Goal: Task Accomplishment & Management: Use online tool/utility

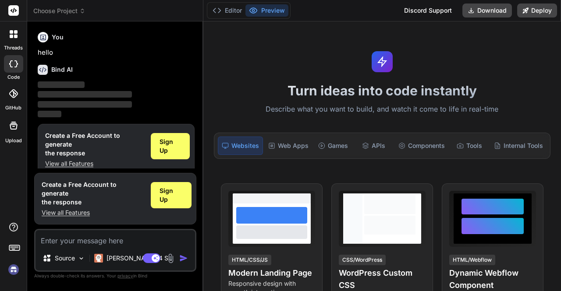
scroll to position [1, 0]
click at [75, 256] on div "Source" at bounding box center [64, 259] width 50 height 18
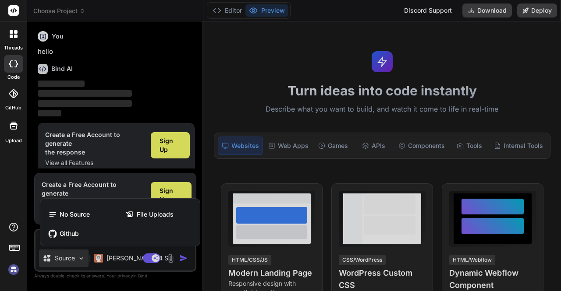
click at [75, 256] on div at bounding box center [280, 145] width 561 height 291
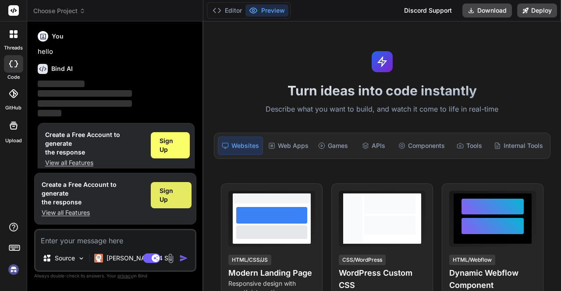
click at [165, 199] on span "Sign Up" at bounding box center [170, 196] width 23 height 18
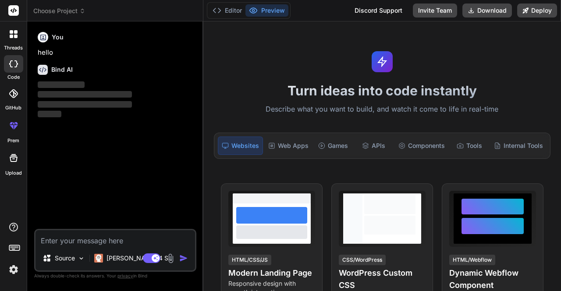
type textarea "x"
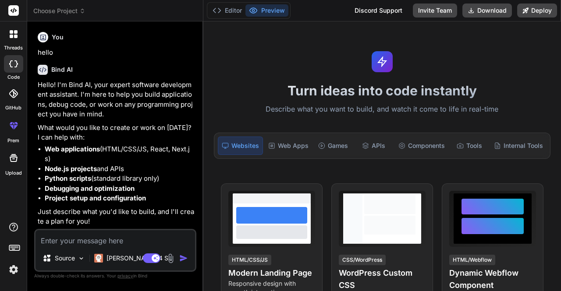
scroll to position [0, 0]
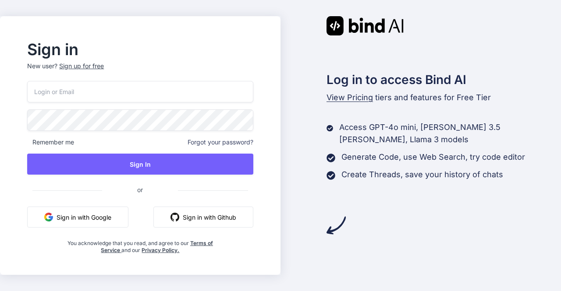
click at [113, 218] on button "Sign in with Google" at bounding box center [77, 217] width 101 height 21
click at [118, 217] on button "Sign in with Google" at bounding box center [77, 217] width 101 height 21
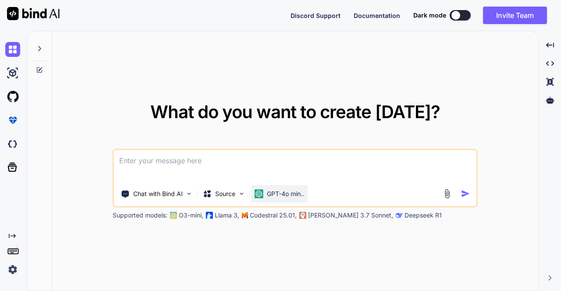
click at [292, 193] on p "GPT-4o min.." at bounding box center [285, 194] width 37 height 9
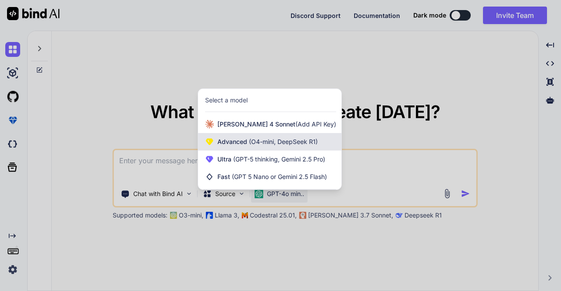
click at [288, 144] on span "(O4-mini, DeepSeek R1)" at bounding box center [282, 141] width 71 height 7
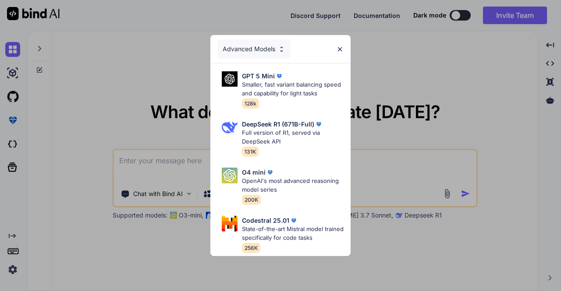
click at [339, 261] on div "Advanced Models GPT 5 Mini Smaller, fast variant balancing speed and capability…" at bounding box center [280, 145] width 561 height 291
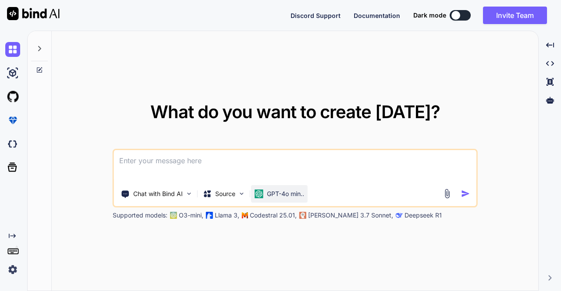
click at [291, 196] on p "GPT-4o min.." at bounding box center [285, 194] width 37 height 9
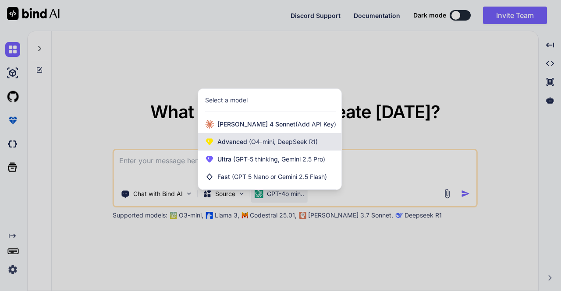
click at [278, 145] on span "(O4-mini, DeepSeek R1)" at bounding box center [282, 141] width 71 height 7
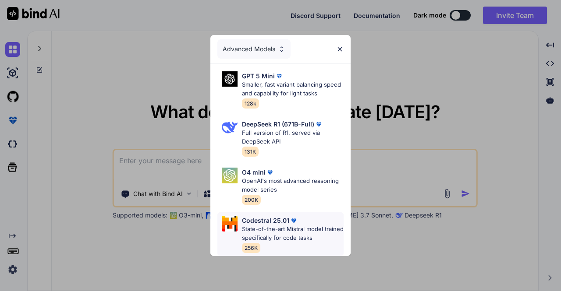
click at [275, 239] on div "Codestral 25.01 State-of-the-art Mistral model trained specifically for code ta…" at bounding box center [293, 234] width 102 height 37
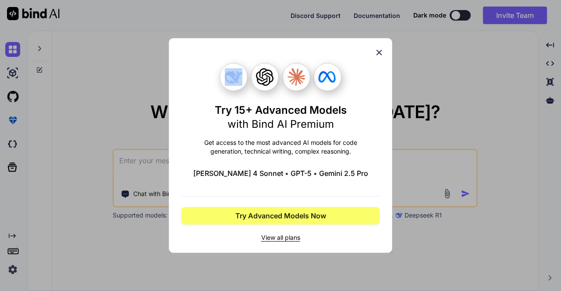
drag, startPoint x: 379, startPoint y: 53, endPoint x: 315, endPoint y: 96, distance: 77.3
click at [315, 96] on div "Try 15+ Advanced Models with Bind AI Premium Get access to the most advanced AI…" at bounding box center [280, 152] width 198 height 179
click at [381, 51] on icon at bounding box center [379, 53] width 6 height 6
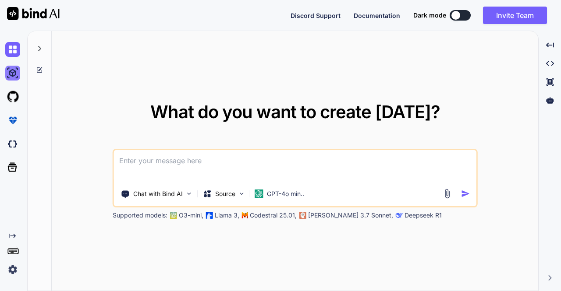
click at [9, 71] on img at bounding box center [12, 73] width 15 height 15
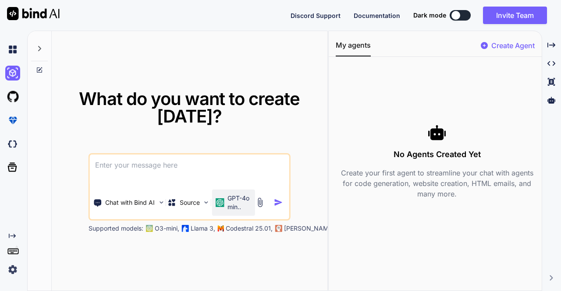
click at [246, 199] on p "GPT-4o min.." at bounding box center [239, 203] width 24 height 18
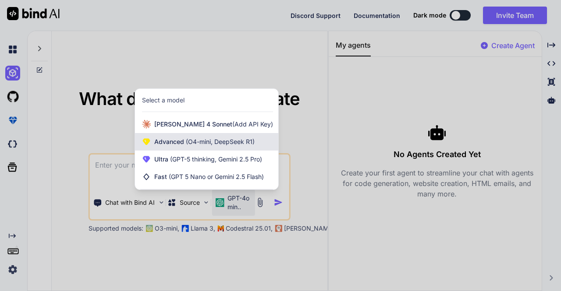
click at [226, 146] on div "Advanced (O4-mini, DeepSeek R1)" at bounding box center [206, 142] width 143 height 18
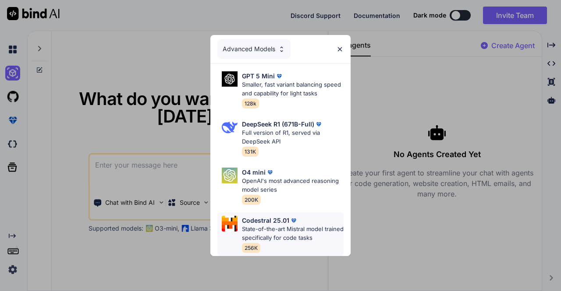
click at [255, 245] on span "256K" at bounding box center [251, 248] width 18 height 10
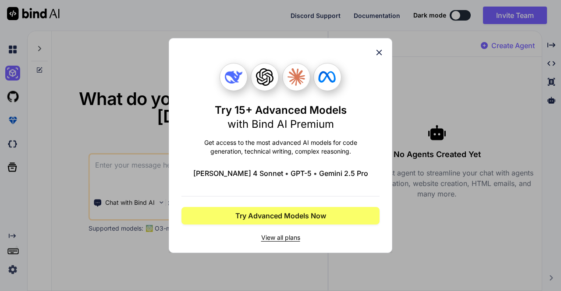
click at [379, 50] on icon at bounding box center [379, 53] width 10 height 10
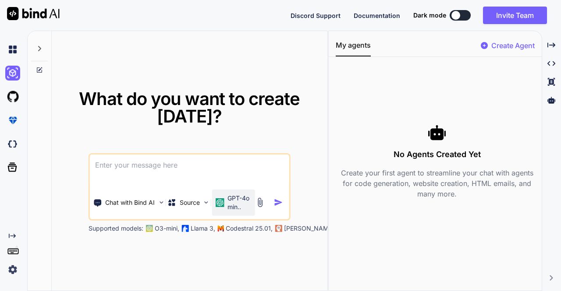
click at [243, 203] on p "GPT-4o min.." at bounding box center [239, 203] width 24 height 18
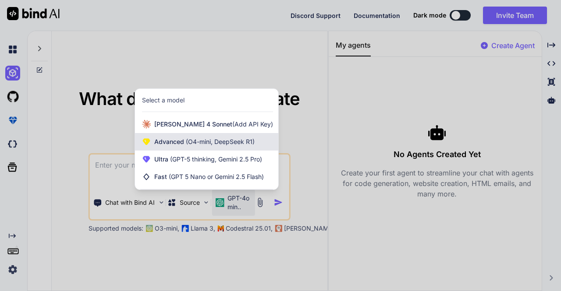
click at [227, 141] on span "(O4-mini, DeepSeek R1)" at bounding box center [219, 141] width 71 height 7
type textarea "x"
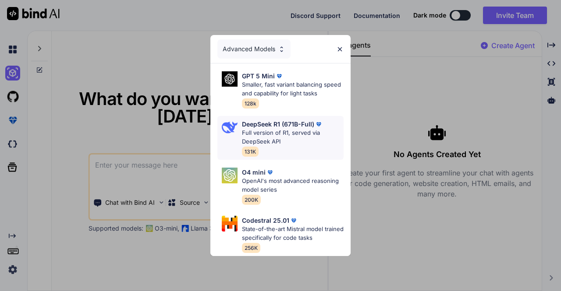
click at [233, 136] on div "DeepSeek R1 (671B-Full) Full version of R1, served via DeepSeek API 131K" at bounding box center [280, 138] width 126 height 44
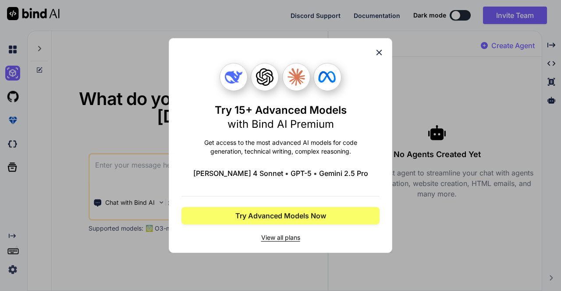
click at [375, 52] on icon at bounding box center [379, 53] width 10 height 10
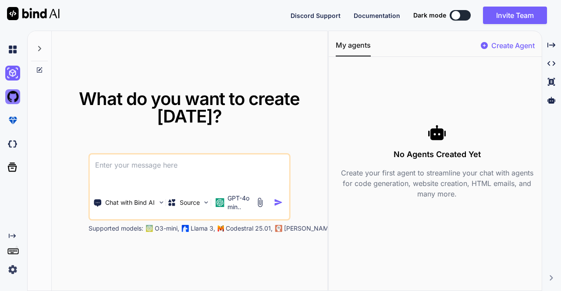
click at [14, 103] on img at bounding box center [12, 96] width 15 height 15
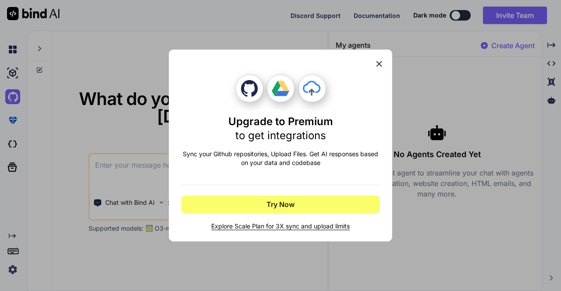
click at [14, 119] on div "Upgrade to Premium to get integrations Sync your Github repositories, Upload Fi…" at bounding box center [280, 145] width 561 height 291
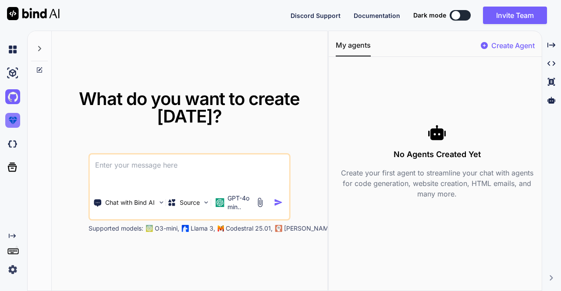
click at [14, 119] on img at bounding box center [12, 120] width 15 height 15
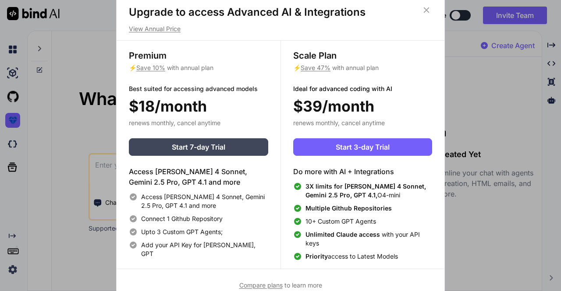
click at [12, 145] on div "Upgrade to access Advanced AI & Integrations View Annual Price Premium ⚡ Save 1…" at bounding box center [280, 145] width 561 height 291
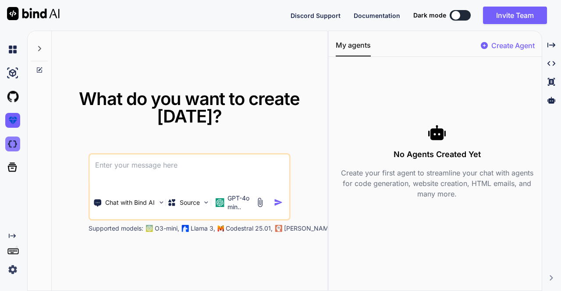
click at [12, 145] on img at bounding box center [12, 144] width 15 height 15
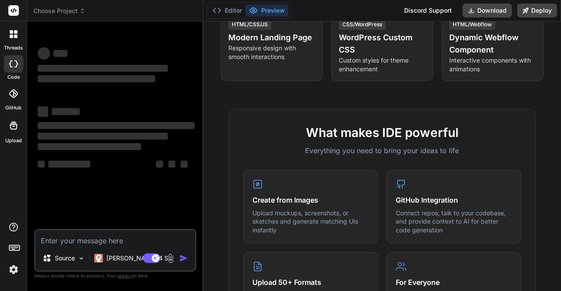
scroll to position [472, 0]
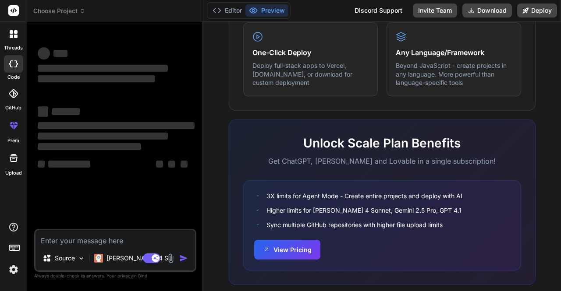
scroll to position [562, 0]
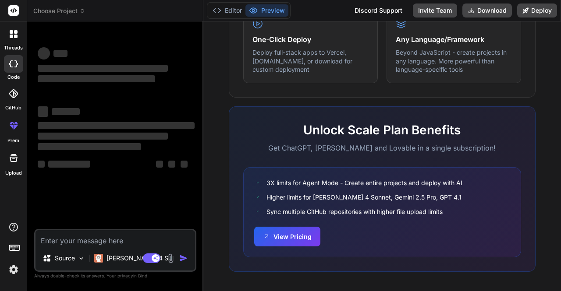
type textarea "x"
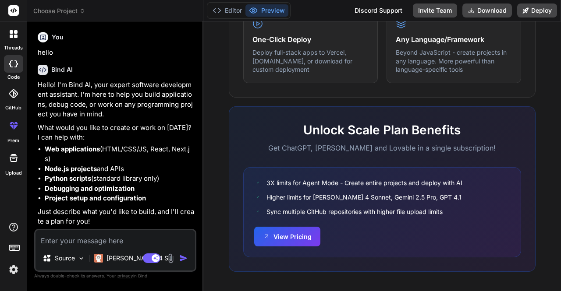
drag, startPoint x: 560, startPoint y: 225, endPoint x: 560, endPoint y: 266, distance: 40.7
click at [11, 38] on div at bounding box center [13, 34] width 18 height 18
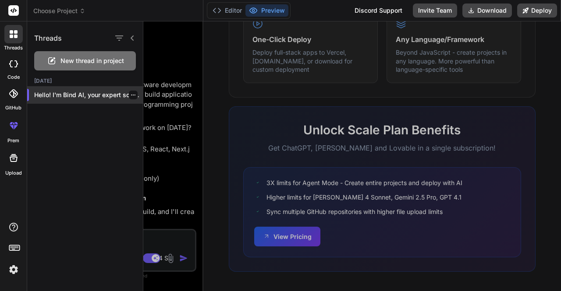
click at [59, 99] on p "Hello! I'm Bind AI, your expert software..." at bounding box center [88, 95] width 109 height 9
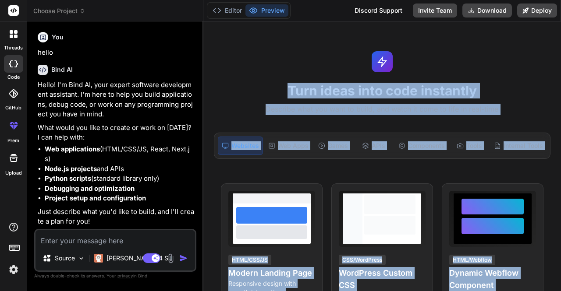
drag, startPoint x: 560, startPoint y: 35, endPoint x: 560, endPoint y: 25, distance: 9.6
click at [560, 25] on div "Turn ideas into code instantly Describe what you want to build, and watch it co…" at bounding box center [381, 156] width 357 height 270
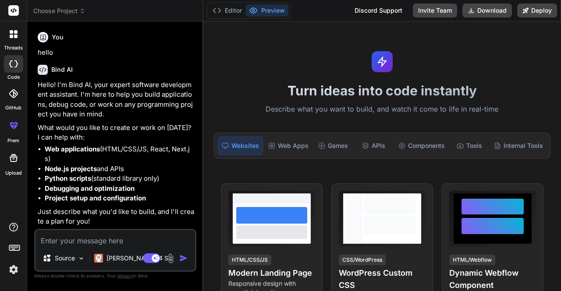
click at [10, 12] on rect at bounding box center [13, 10] width 11 height 11
click at [12, 11] on rect at bounding box center [13, 10] width 11 height 11
click at [129, 107] on p "Hello! I'm Bind AI, your expert software development assistant. I'm here to hel…" at bounding box center [116, 99] width 157 height 39
click at [479, 12] on button "Download" at bounding box center [487, 11] width 50 height 14
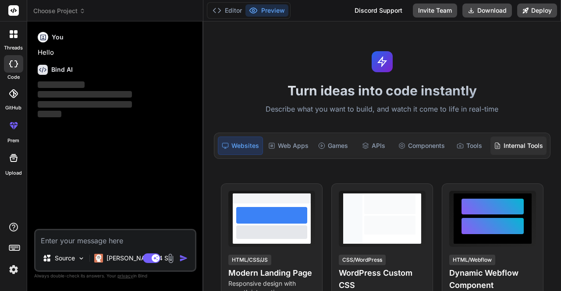
click at [511, 143] on div "Internal Tools" at bounding box center [518, 146] width 56 height 18
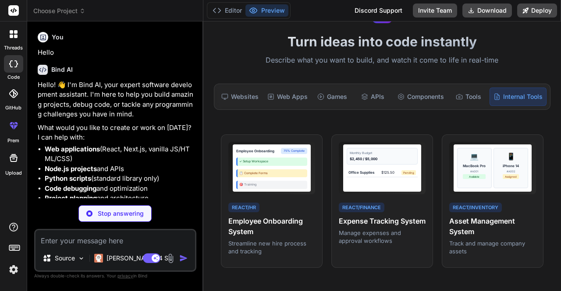
scroll to position [60, 0]
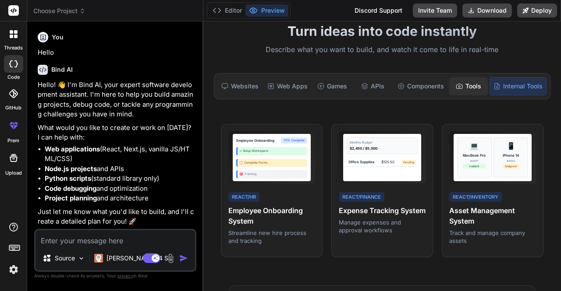
click at [474, 88] on div "Tools" at bounding box center [468, 86] width 39 height 18
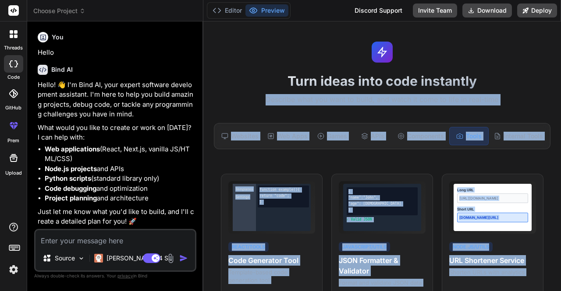
scroll to position [0, 0]
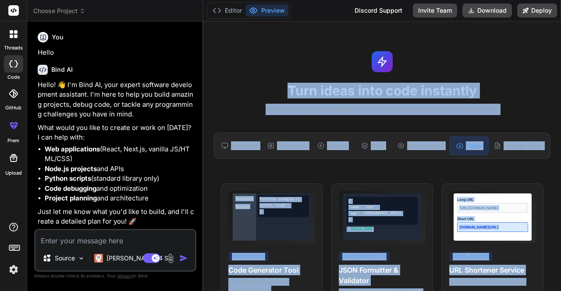
drag, startPoint x: 560, startPoint y: 85, endPoint x: 551, endPoint y: 64, distance: 23.1
click at [551, 64] on div "Turn ideas into code instantly Describe what you want to build, and watch it co…" at bounding box center [381, 156] width 357 height 270
click at [296, 103] on div "Turn ideas into code instantly Describe what you want to build, and watch it co…" at bounding box center [381, 156] width 357 height 270
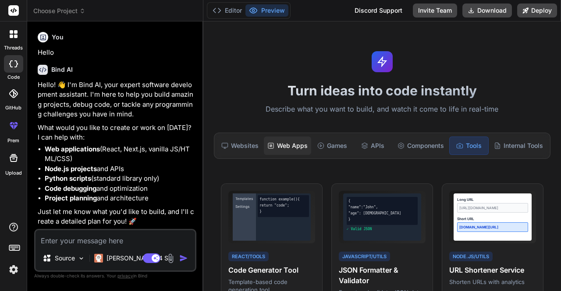
click at [287, 145] on div "Web Apps" at bounding box center [287, 146] width 47 height 18
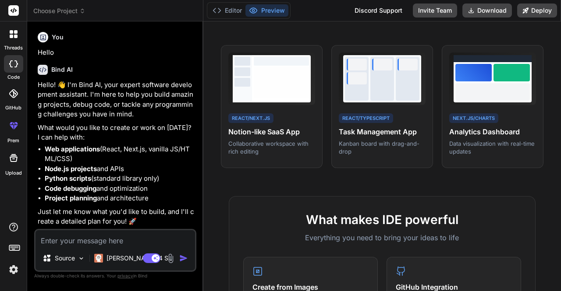
scroll to position [148, 0]
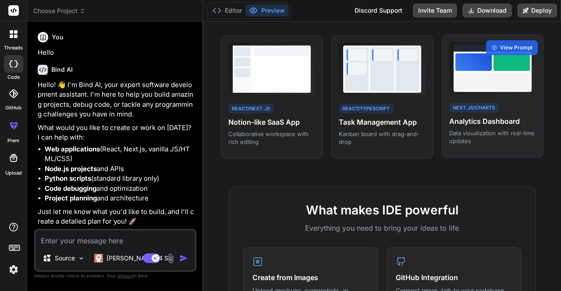
click at [497, 127] on div "Next.js/Charts Analytics Dashboard Data visualization with real-time updates" at bounding box center [492, 124] width 87 height 44
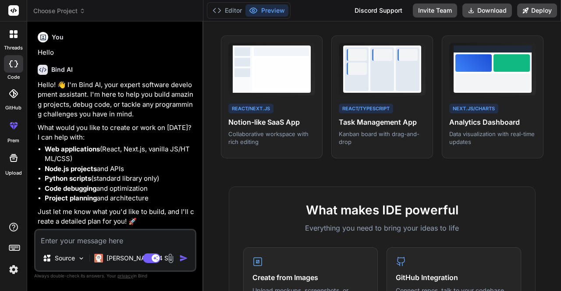
type textarea "x"
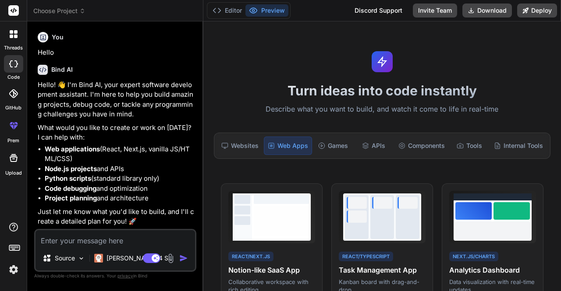
click at [7, 9] on div at bounding box center [13, 10] width 27 height 21
click at [11, 9] on rect at bounding box center [13, 10] width 11 height 11
click at [11, 274] on img at bounding box center [13, 269] width 15 height 15
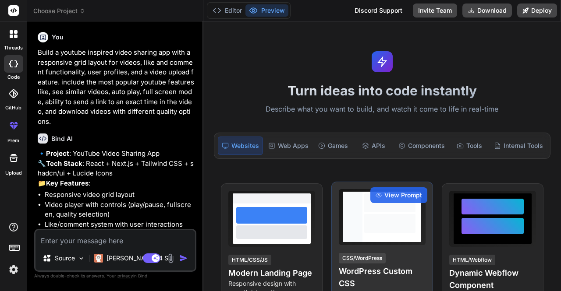
type textarea "x"
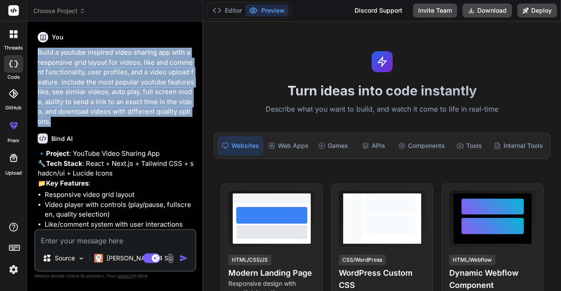
drag, startPoint x: 68, startPoint y: 120, endPoint x: 38, endPoint y: 51, distance: 74.7
click at [38, 51] on p "Build a youtube inspired video sharing app with a responsive grid layout for vi…" at bounding box center [116, 87] width 157 height 79
copy p "Build a youtube inspired video sharing app with a responsive grid layout for vi…"
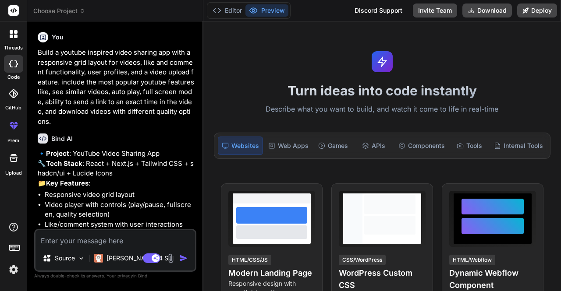
click at [200, 201] on div "Bind AI Web Search Created with Pixso. Code Generator You Build a youtube inspi…" at bounding box center [115, 155] width 176 height 269
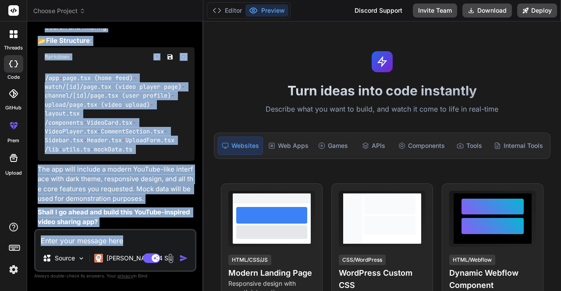
scroll to position [365, 0]
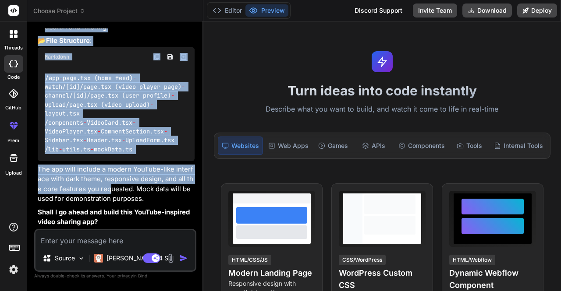
drag, startPoint x: 75, startPoint y: 147, endPoint x: 108, endPoint y: 188, distance: 52.4
click at [108, 188] on div "Bind AI 🔹 Project : YouTube Video Sharing App 🔧 Tech Stack : React + Next.js + …" at bounding box center [116, 43] width 157 height 367
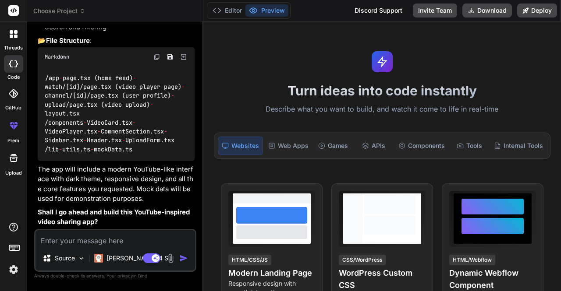
click at [103, 239] on textarea at bounding box center [114, 238] width 159 height 16
type textarea "y"
type textarea "x"
type textarea "ye"
type textarea "x"
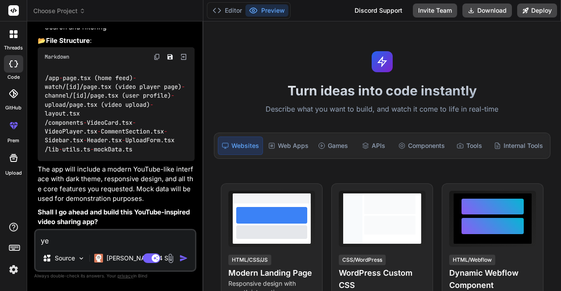
type textarea "yes"
type textarea "x"
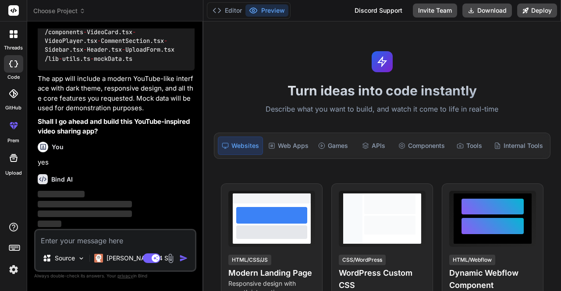
scroll to position [456, 0]
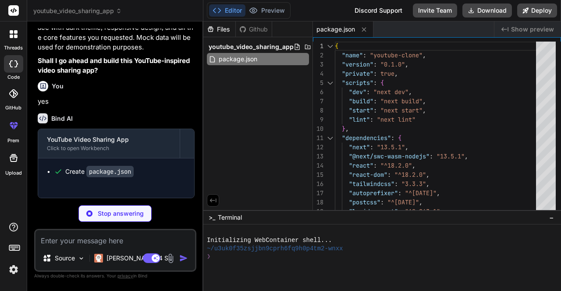
type textarea "x"
type textarea "module.exports = nextConfig"
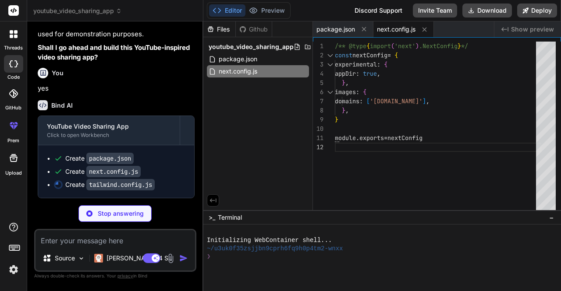
type textarea "x"
type textarea "}"
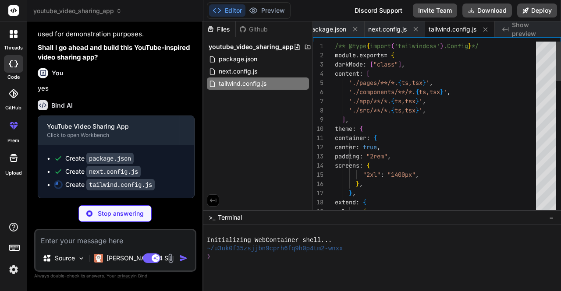
type textarea "x"
type textarea "module.exports = { plugins: { tailwindcss: {}, autoprefixer: {}, }, }"
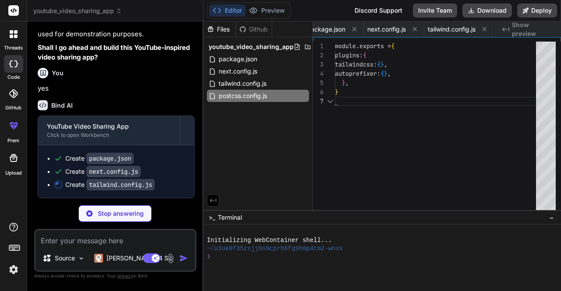
scroll to position [0, 81]
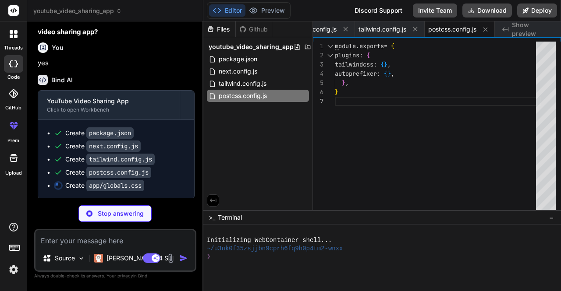
type textarea "x"
type textarea "@layer base { * { @apply border-border; } body { @apply bg-background text-fore…"
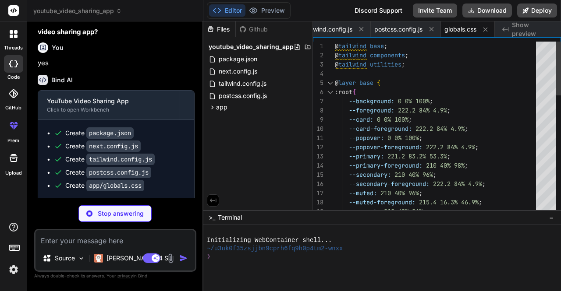
type textarea "x"
type textarea "import { type ClassValue, clsx } from "clsx" import { twMerge } from "tailwind-…"
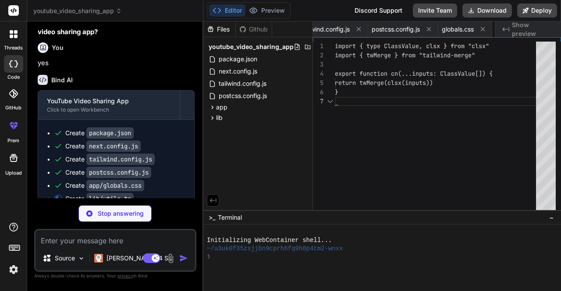
scroll to position [0, 188]
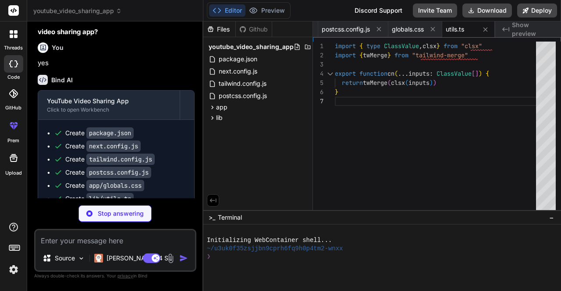
type textarea "x"
type textarea "} return `${subscribers} subscribers`; }"
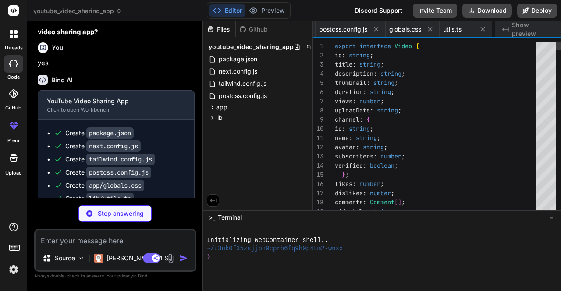
scroll to position [0, 246]
type textarea "x"
type textarea "<Header /> <main className="pt-16"> {children} </main> </body> </html> ) }"
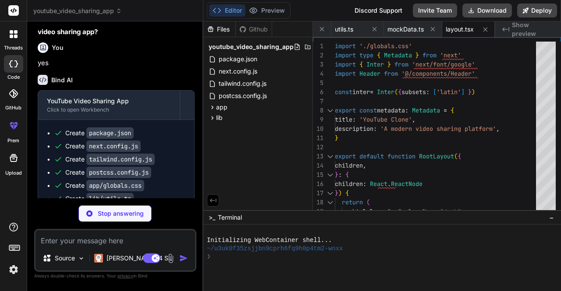
type textarea "x"
type textarea "rounded-full"> <User className="h-5 w-5" /> </button> </div> </div> </header> )…"
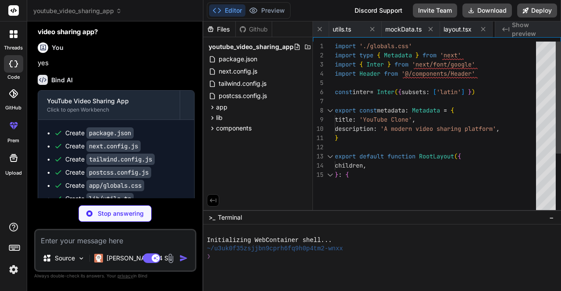
scroll to position [0, 351]
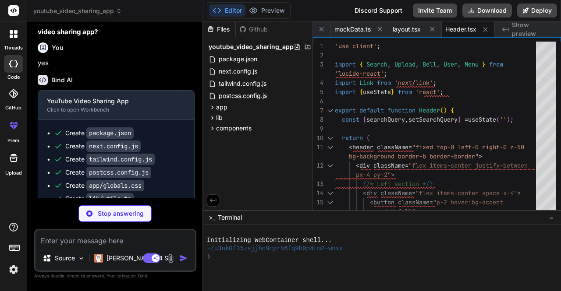
type textarea "x"
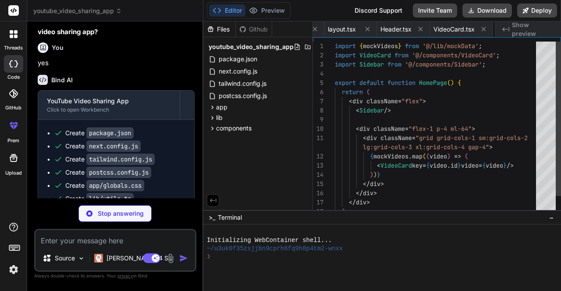
scroll to position [0, 467]
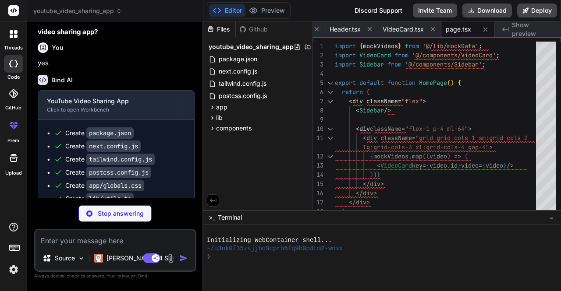
type textarea "x"
type textarea "</aside> ); }"
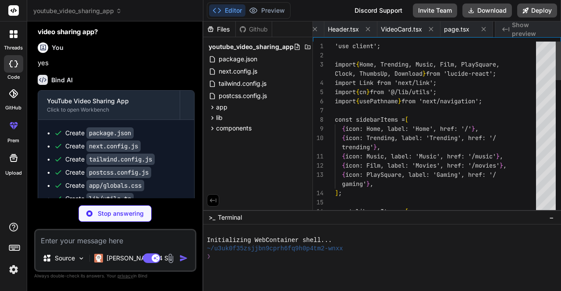
scroll to position [0, 520]
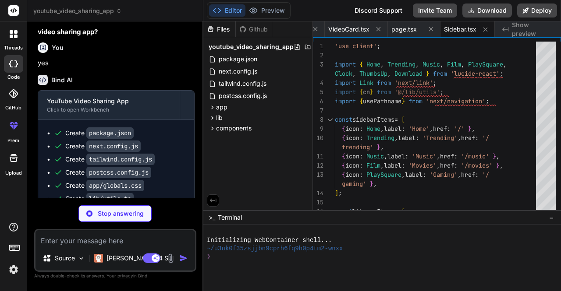
type textarea "x"
type textarea "</div> </div> ))} </div> </div> </div> ); }"
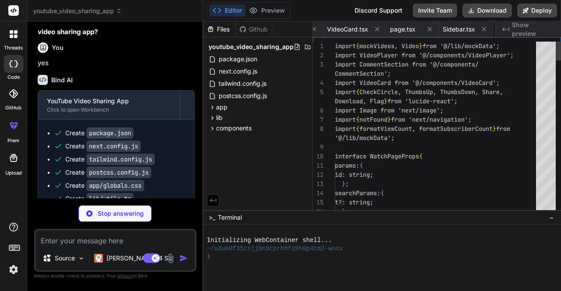
scroll to position [0, 573]
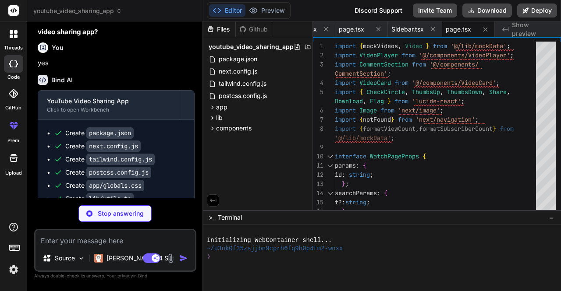
type textarea "x"
type textarea "</div> </div> ); }"
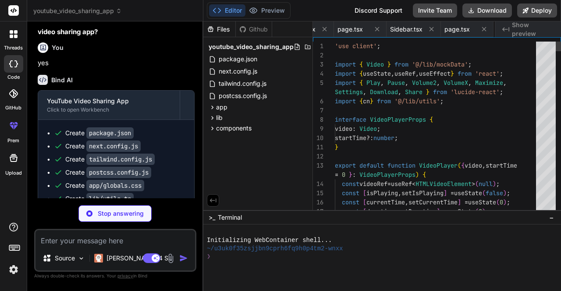
scroll to position [0, 640]
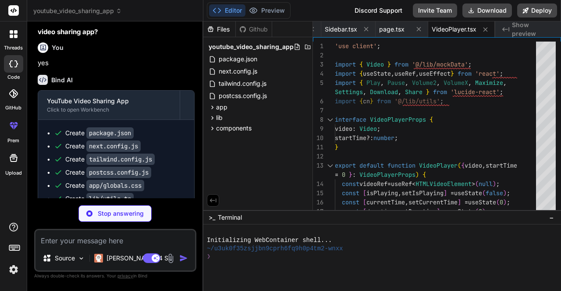
type textarea "x"
type textarea "</div> </div> </div> ))} </div> </div> ); }"
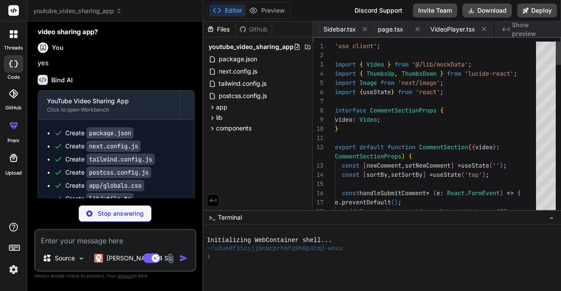
scroll to position [0, 722]
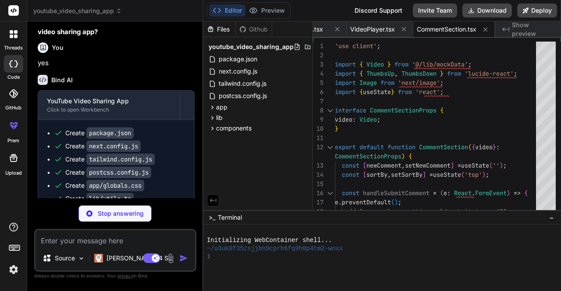
type textarea "x"
type textarea "<p className="text-muted-foreground">Share your content with the world</p> </di…"
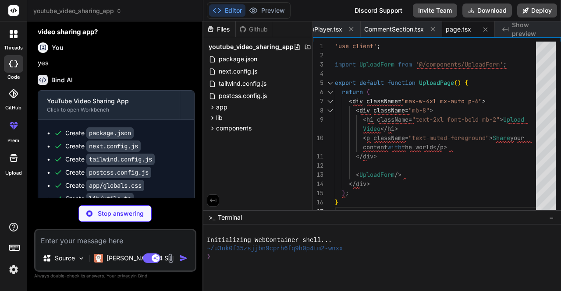
type textarea "x"
type textarea "); }"
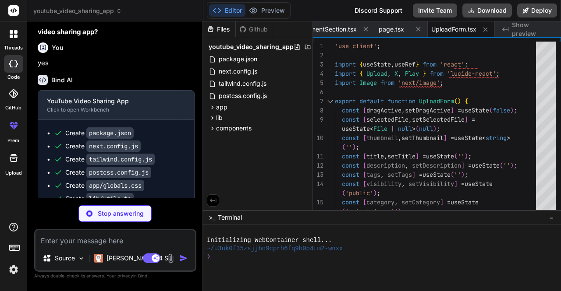
type textarea "x"
type textarea "showChannel={false} /> ))} </div> </div> </div> ); }"
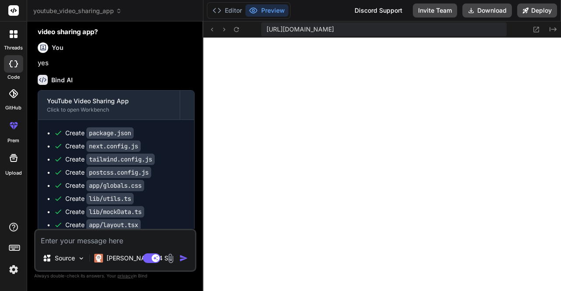
scroll to position [449, 0]
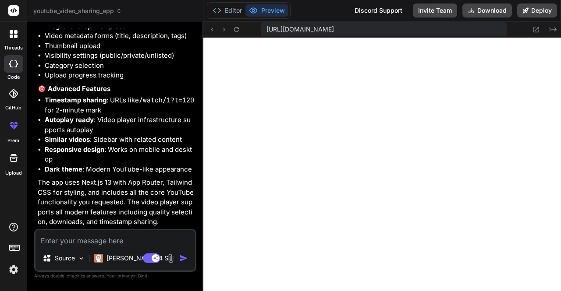
scroll to position [1320, 0]
click at [158, 188] on p "The app uses Next.js 13 with App Router, Tailwind CSS for styling, and includes…" at bounding box center [116, 203] width 157 height 50
click at [272, 12] on button "Preview" at bounding box center [266, 10] width 43 height 12
click at [232, 13] on button "Editor" at bounding box center [227, 10] width 36 height 12
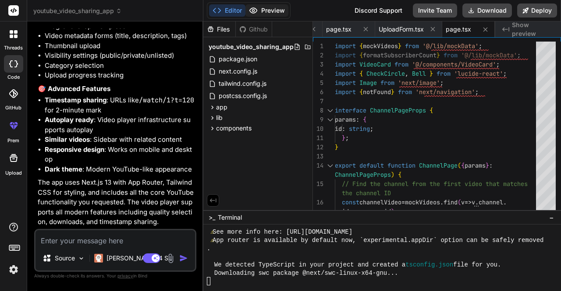
click at [272, 13] on button "Preview" at bounding box center [266, 10] width 43 height 12
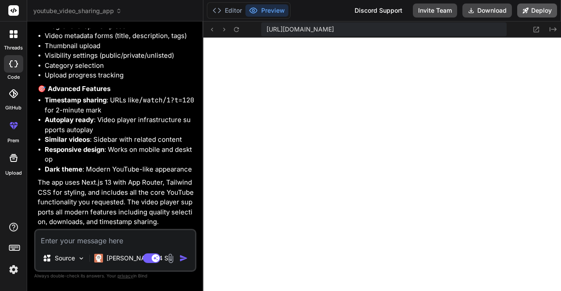
click at [535, 11] on button "Deploy" at bounding box center [537, 11] width 40 height 14
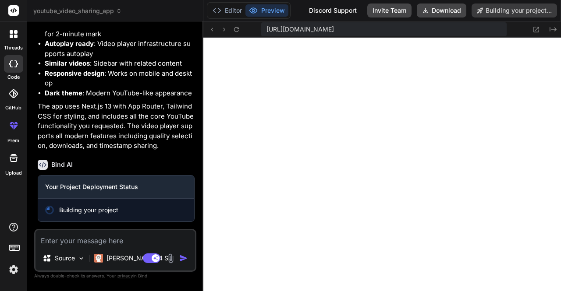
scroll to position [458, 0]
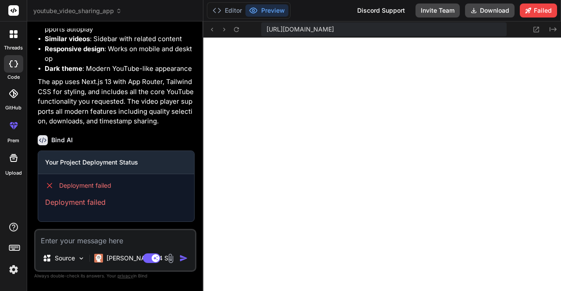
scroll to position [515, 0]
click at [166, 127] on p "The app uses Next.js 13 with App Router, Tailwind CSS for styling, and includes…" at bounding box center [116, 102] width 157 height 50
click at [536, 28] on icon at bounding box center [537, 30] width 6 height 6
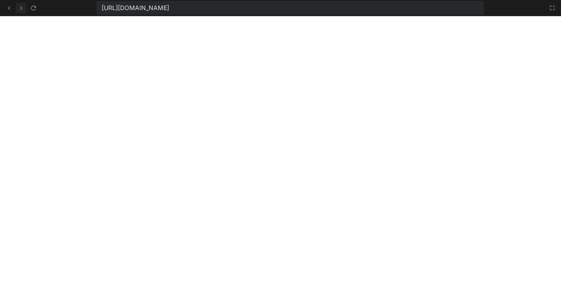
click at [21, 9] on icon at bounding box center [21, 7] width 7 height 7
click at [9, 11] on icon at bounding box center [8, 7] width 7 height 7
click at [552, 8] on icon at bounding box center [551, 7] width 7 height 7
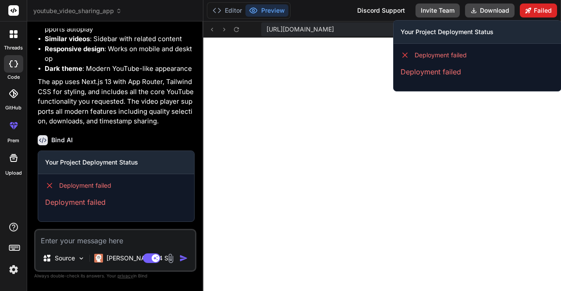
click at [536, 9] on button "Failed" at bounding box center [538, 11] width 37 height 14
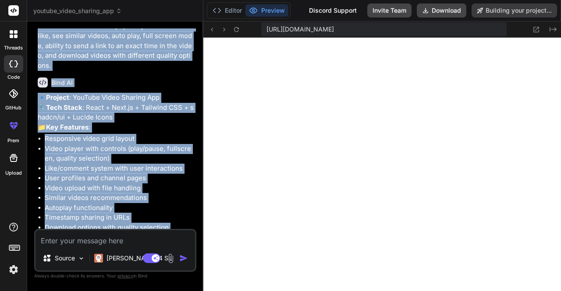
scroll to position [0, 0]
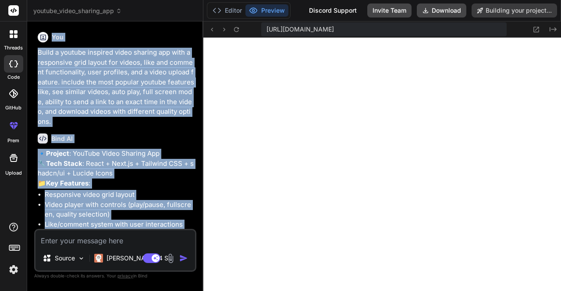
drag, startPoint x: 161, startPoint y: 116, endPoint x: 141, endPoint y: 7, distance: 111.3
click at [141, 7] on div "youtube_video_sharing_app Created with Pixso. Bind AI Web Search Created with P…" at bounding box center [115, 145] width 176 height 291
click at [71, 122] on p "Build a youtube inspired video sharing app with a responsive grid layout for vi…" at bounding box center [116, 87] width 157 height 79
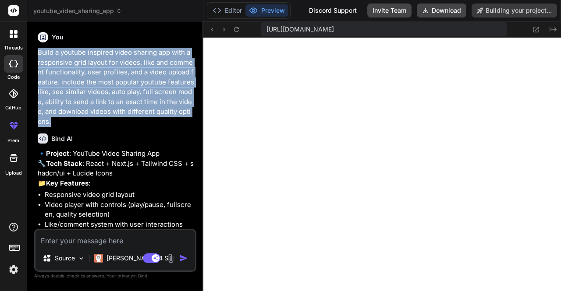
drag, startPoint x: 71, startPoint y: 122, endPoint x: 38, endPoint y: 51, distance: 78.2
click at [38, 51] on p "Build a youtube inspired video sharing app with a responsive grid layout for vi…" at bounding box center [116, 87] width 157 height 79
copy p "Build a youtube inspired video sharing app with a responsive grid layout for vi…"
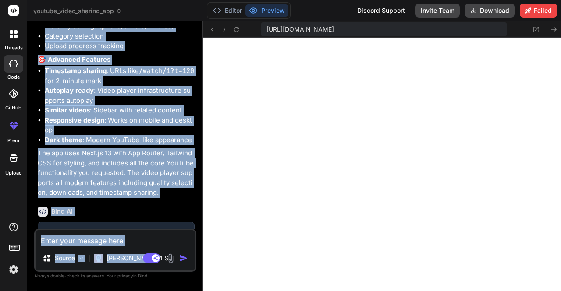
scroll to position [1421, 0]
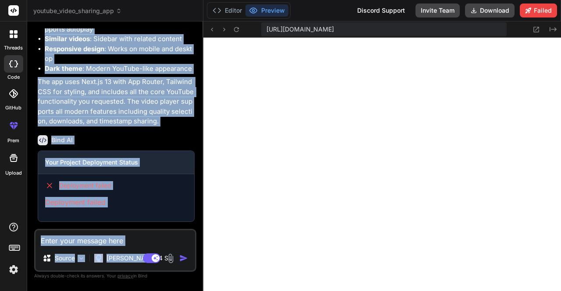
drag, startPoint x: 156, startPoint y: 161, endPoint x: 174, endPoint y: 276, distance: 117.1
click at [174, 276] on div "You Build a youtube inspired video sharing app with a responsive grid layout fo…" at bounding box center [115, 159] width 162 height 262
click at [166, 212] on div "Deployment failed Deployment failed" at bounding box center [116, 194] width 156 height 40
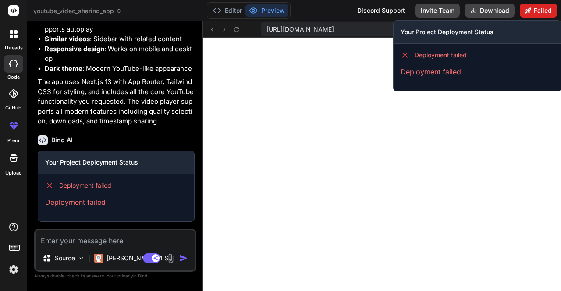
click at [535, 9] on button "Failed" at bounding box center [538, 11] width 37 height 14
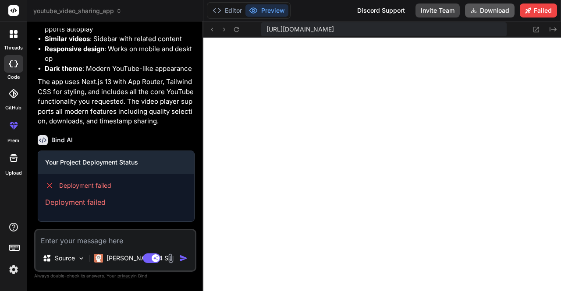
click at [485, 10] on button "Download" at bounding box center [490, 11] width 50 height 14
click at [535, 27] on icon at bounding box center [537, 30] width 6 height 6
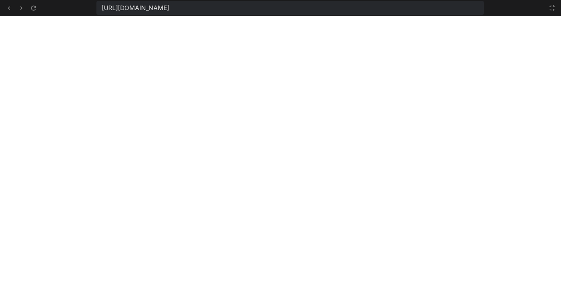
scroll to position [826, 0]
click at [7, 9] on icon at bounding box center [8, 7] width 7 height 7
click at [555, 11] on button at bounding box center [552, 8] width 11 height 11
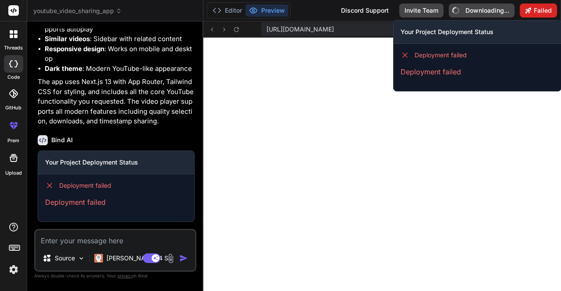
click at [546, 11] on button "Failed" at bounding box center [538, 11] width 37 height 14
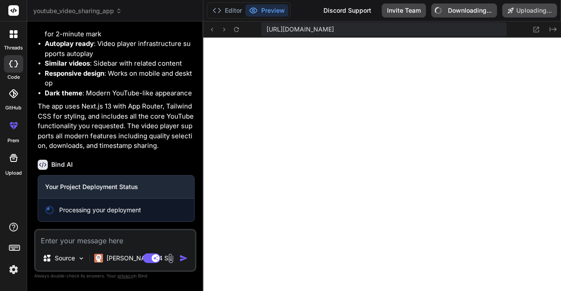
scroll to position [1396, 0]
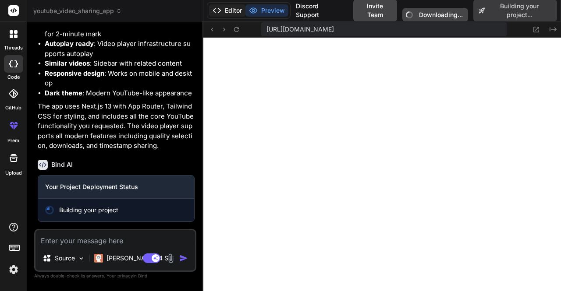
click at [230, 11] on button "Editor" at bounding box center [227, 10] width 36 height 12
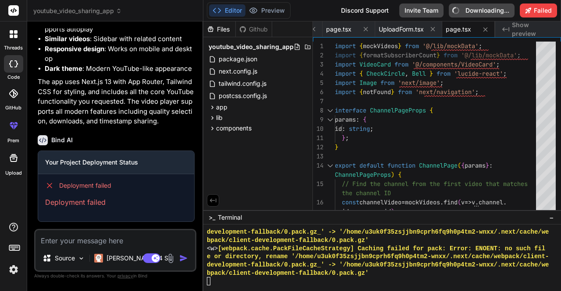
type textarea "x"
